Goal: Transaction & Acquisition: Purchase product/service

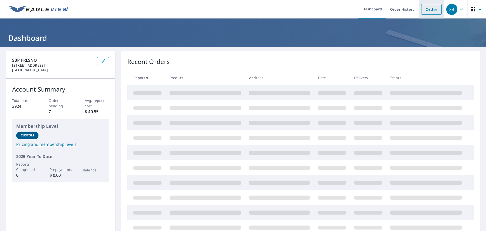
click at [430, 6] on link "Order" at bounding box center [431, 9] width 21 height 11
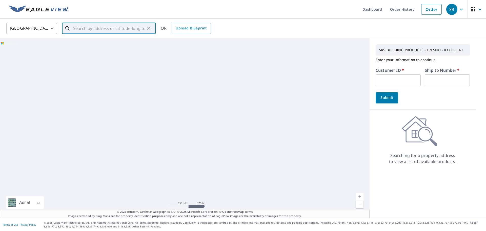
click at [124, 30] on input "text" at bounding box center [109, 28] width 72 height 14
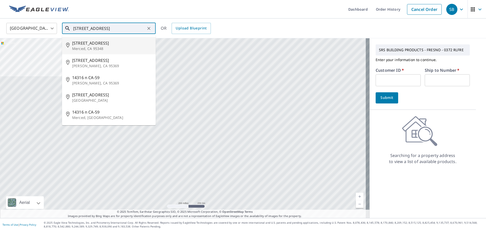
click at [102, 42] on span "[STREET_ADDRESS]" at bounding box center [111, 43] width 79 height 6
type input "[STREET_ADDRESS]"
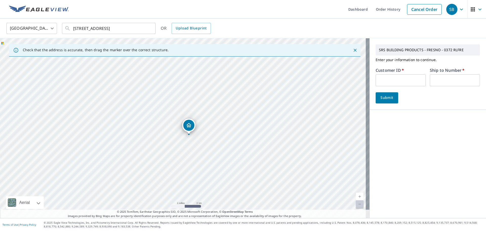
click at [376, 80] on input "text" at bounding box center [401, 80] width 50 height 12
type input "ome372"
click at [437, 79] on input "text" at bounding box center [455, 80] width 50 height 12
type input "1"
click at [387, 96] on span "Submit" at bounding box center [387, 97] width 14 height 6
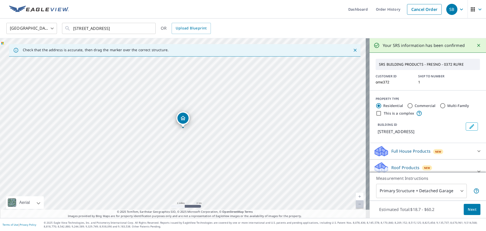
click at [473, 210] on button "Next" at bounding box center [472, 209] width 17 height 11
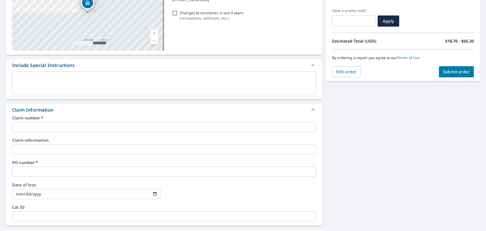
scroll to position [101, 0]
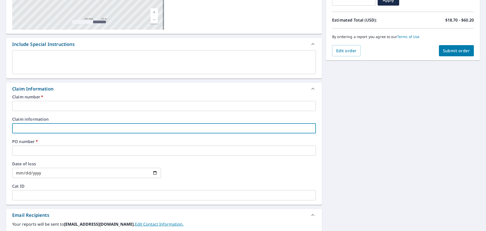
click at [56, 125] on input "text" at bounding box center [164, 128] width 304 height 10
click at [43, 145] on div "PO number   * ​" at bounding box center [164, 147] width 304 height 16
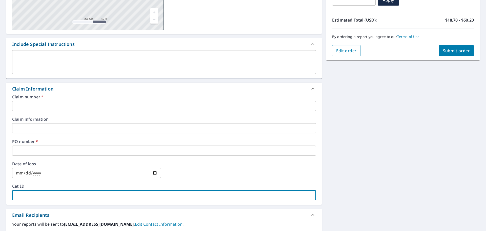
click at [32, 196] on input "text" at bounding box center [164, 195] width 304 height 10
type input "TSR"
checkbox input "true"
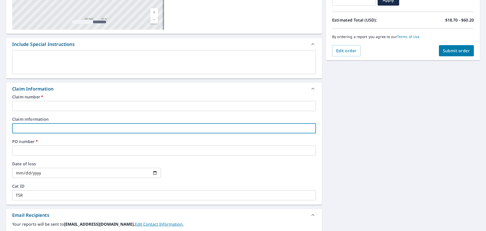
click at [21, 125] on input "text" at bounding box center [164, 128] width 304 height 10
click at [16, 152] on input "text" at bounding box center [164, 150] width 304 height 10
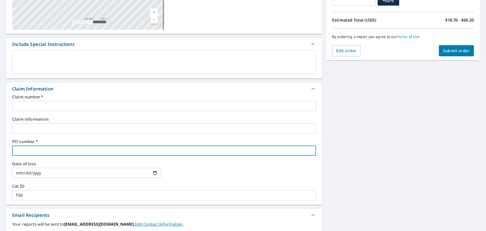
click at [23, 105] on input "text" at bounding box center [164, 106] width 304 height 10
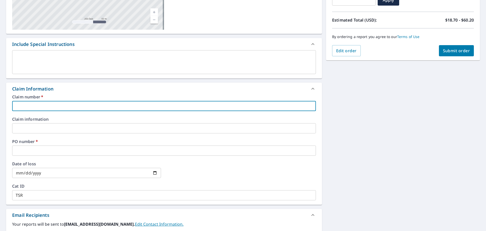
type input "1"
checkbox input "true"
click at [27, 149] on input "text" at bounding box center [164, 150] width 304 height 10
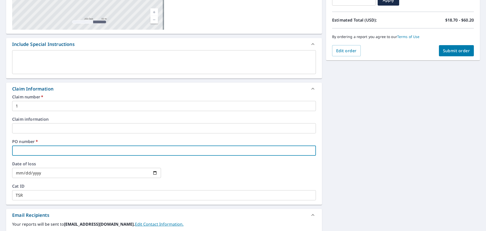
type input "M"
checkbox input "true"
type input "ME"
checkbox input "true"
type input "MER"
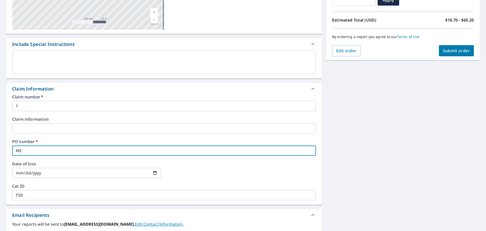
checkbox input "true"
type input "MERC"
checkbox input "true"
type input "MERCE"
checkbox input "true"
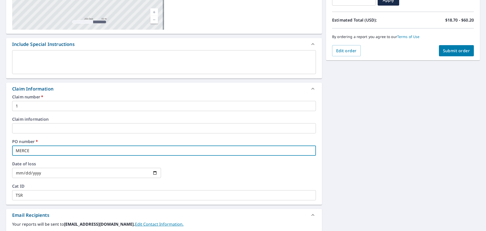
type input "MERCED"
checkbox input "true"
type input "MERCED"
checkbox input "true"
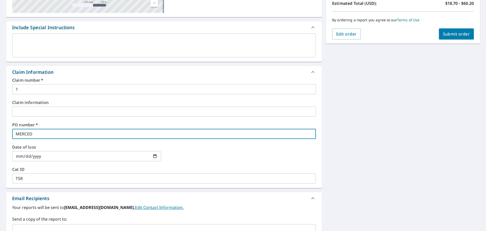
scroll to position [127, 0]
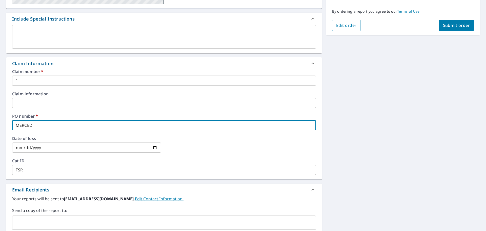
click at [69, 217] on div "​" at bounding box center [164, 222] width 304 height 14
type input "MERCED"
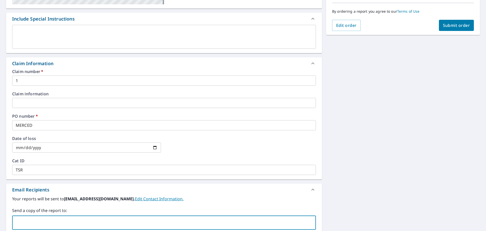
click at [67, 220] on input "text" at bounding box center [160, 222] width 292 height 10
type input "[EMAIL_ADDRESS][DOMAIN_NAME]"
click at [451, 24] on span "Submit order" at bounding box center [456, 26] width 27 height 6
checkbox input "true"
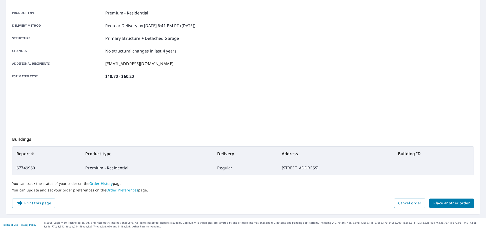
scroll to position [67, 0]
